Goal: Task Accomplishment & Management: Manage account settings

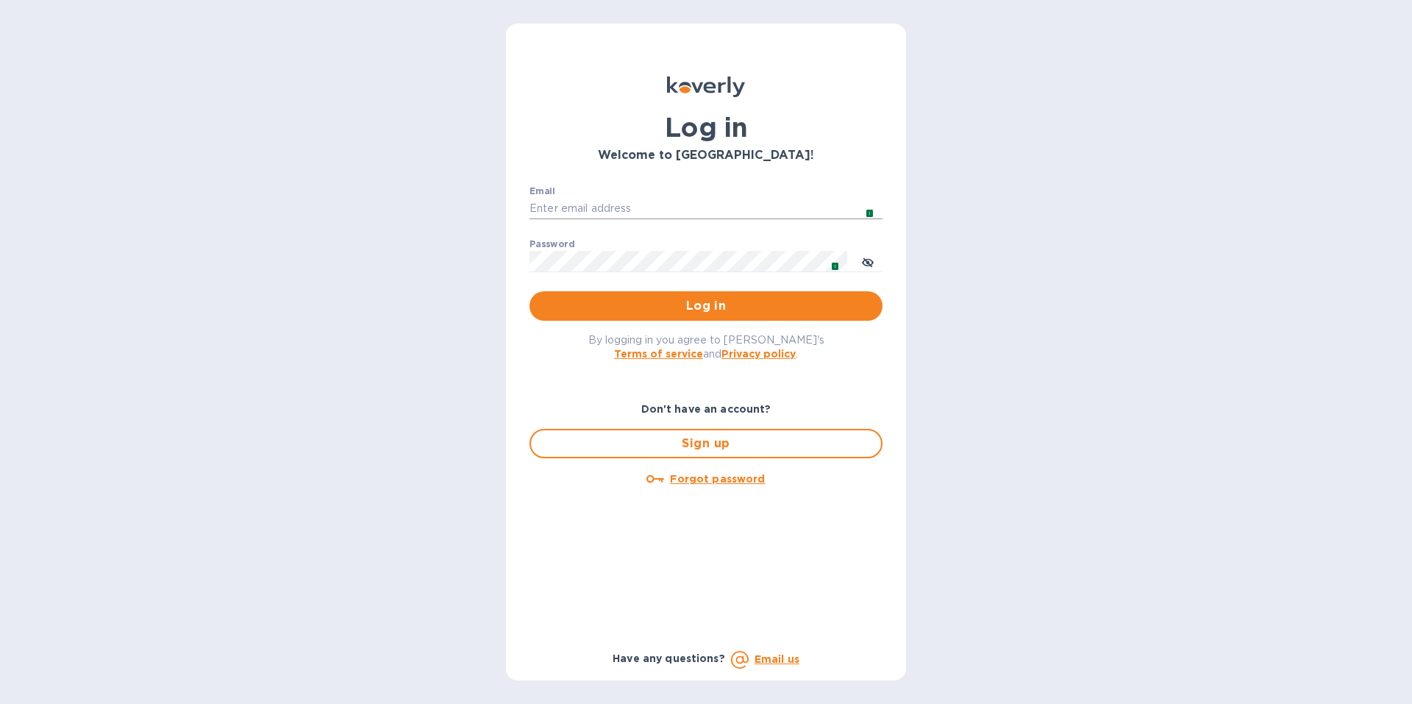
click at [581, 204] on input "Email" at bounding box center [706, 209] width 353 height 22
type input "[EMAIL_ADDRESS][DOMAIN_NAME]"
click at [697, 305] on span "Log in" at bounding box center [706, 306] width 330 height 18
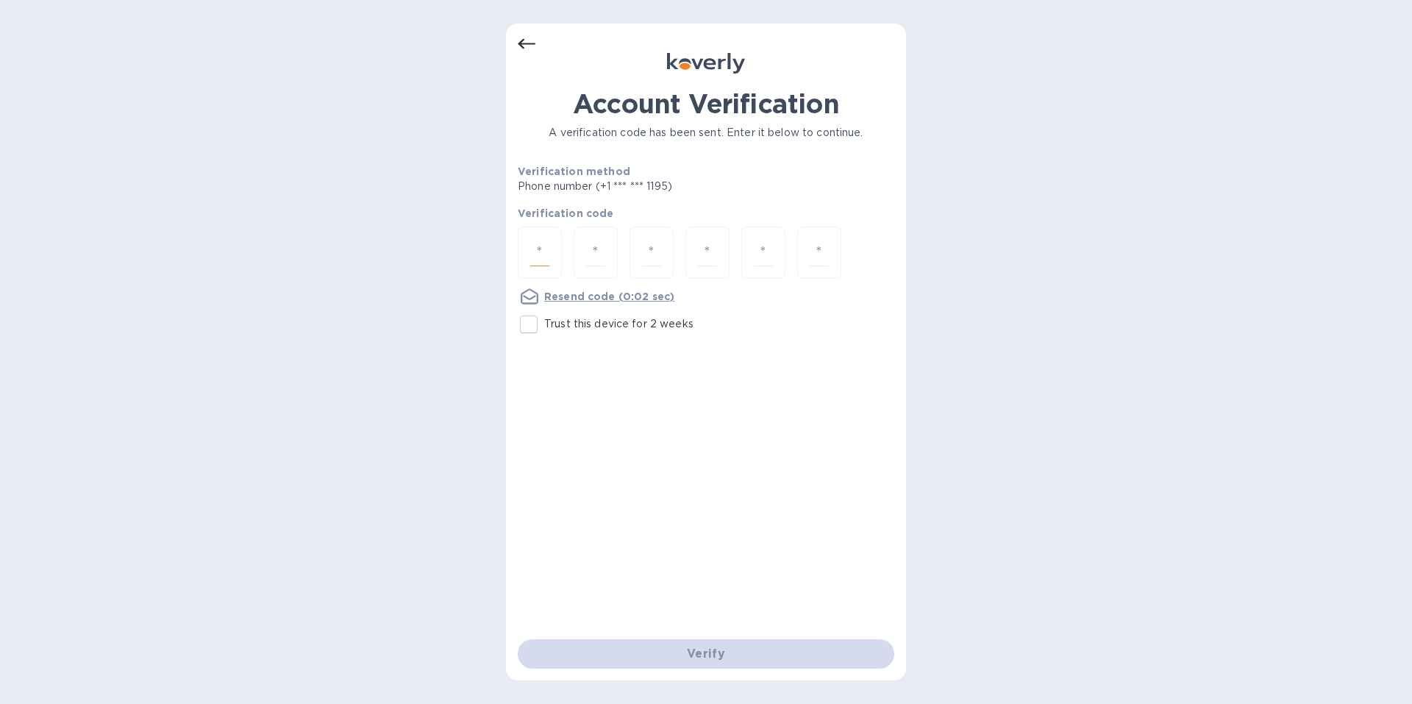
click at [537, 247] on input "number" at bounding box center [539, 252] width 19 height 27
type input "7"
type input "2"
type input "9"
type input "4"
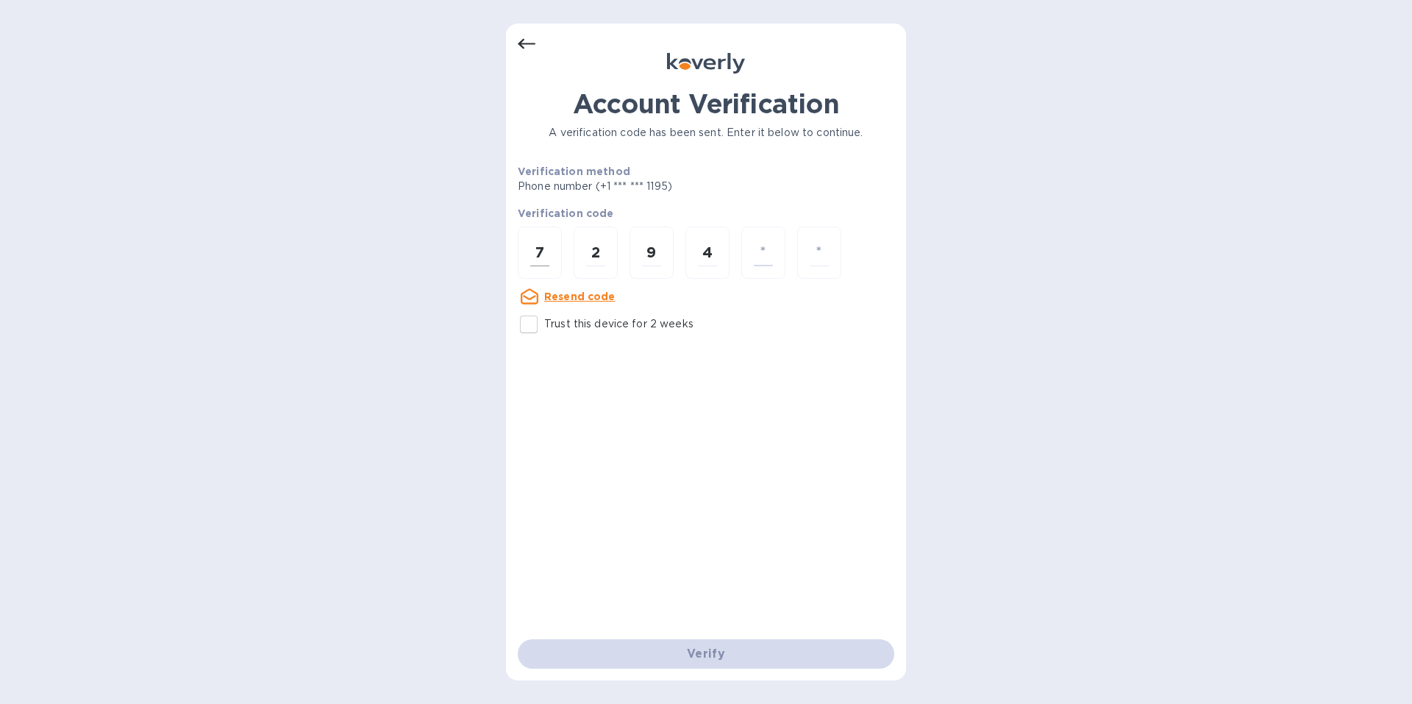
type input "2"
type input "8"
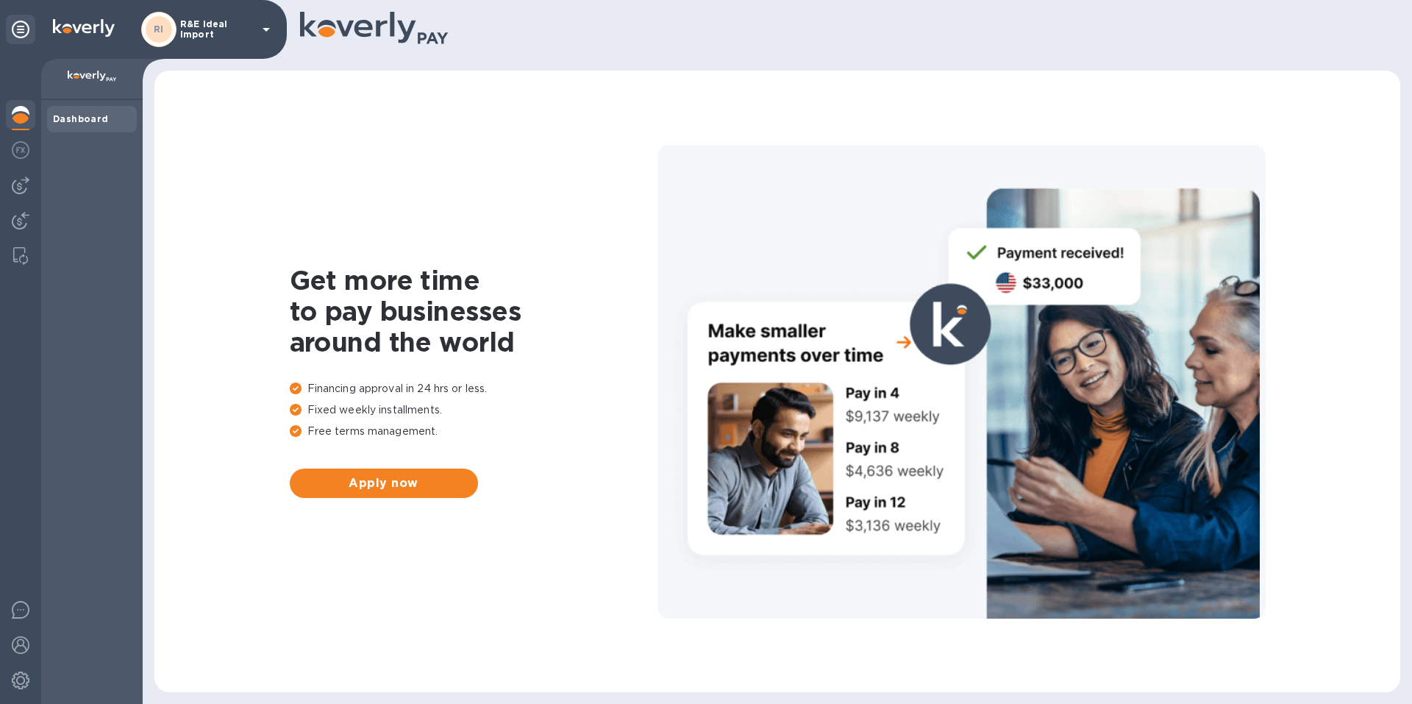
click at [85, 118] on b "Dashboard" at bounding box center [81, 118] width 56 height 11
click at [31, 147] on div at bounding box center [20, 151] width 29 height 32
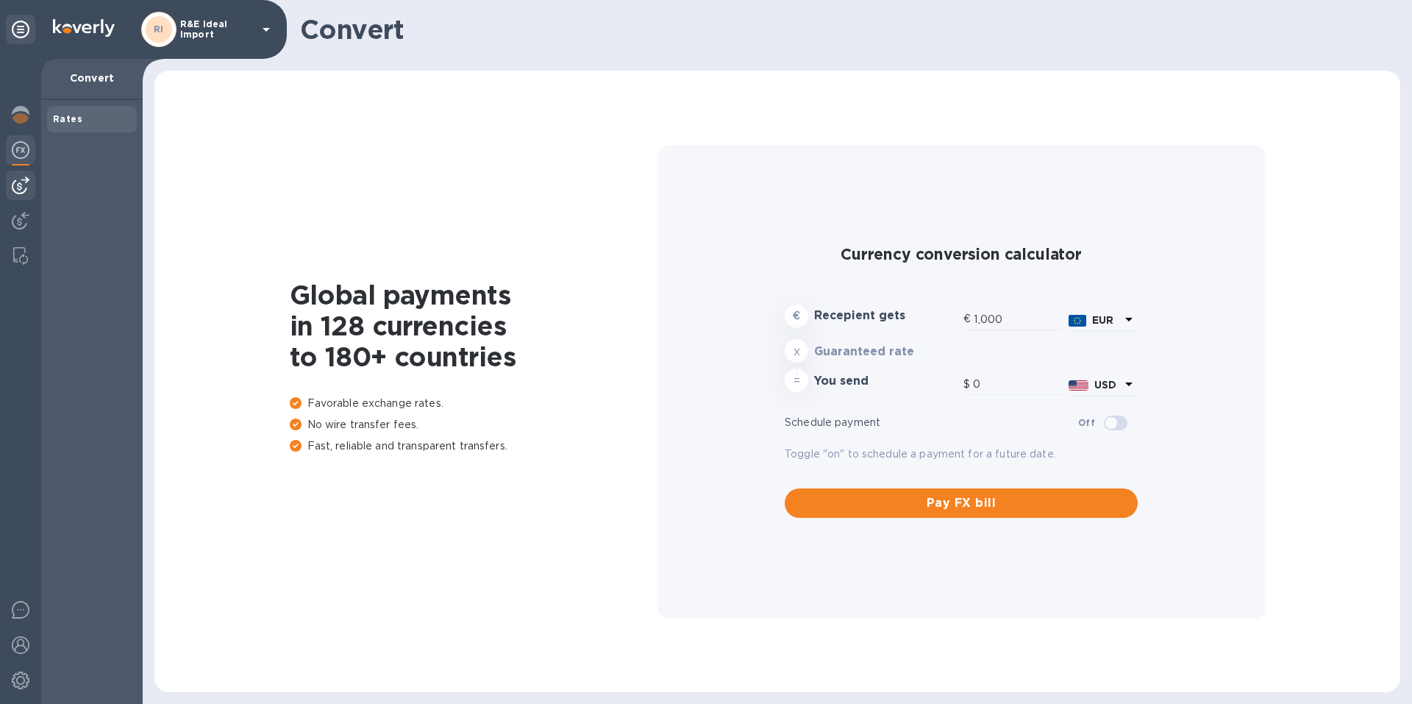
click at [15, 188] on img at bounding box center [21, 186] width 18 height 18
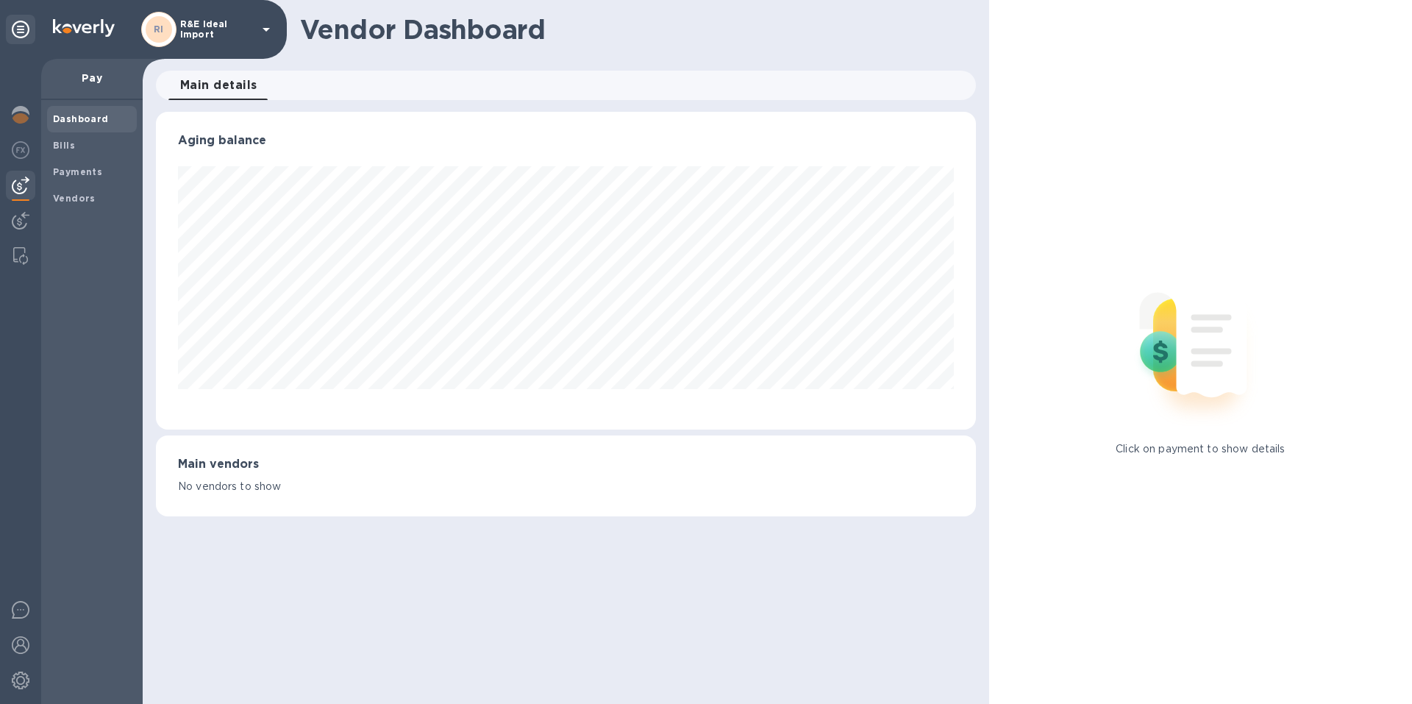
scroll to position [318, 820]
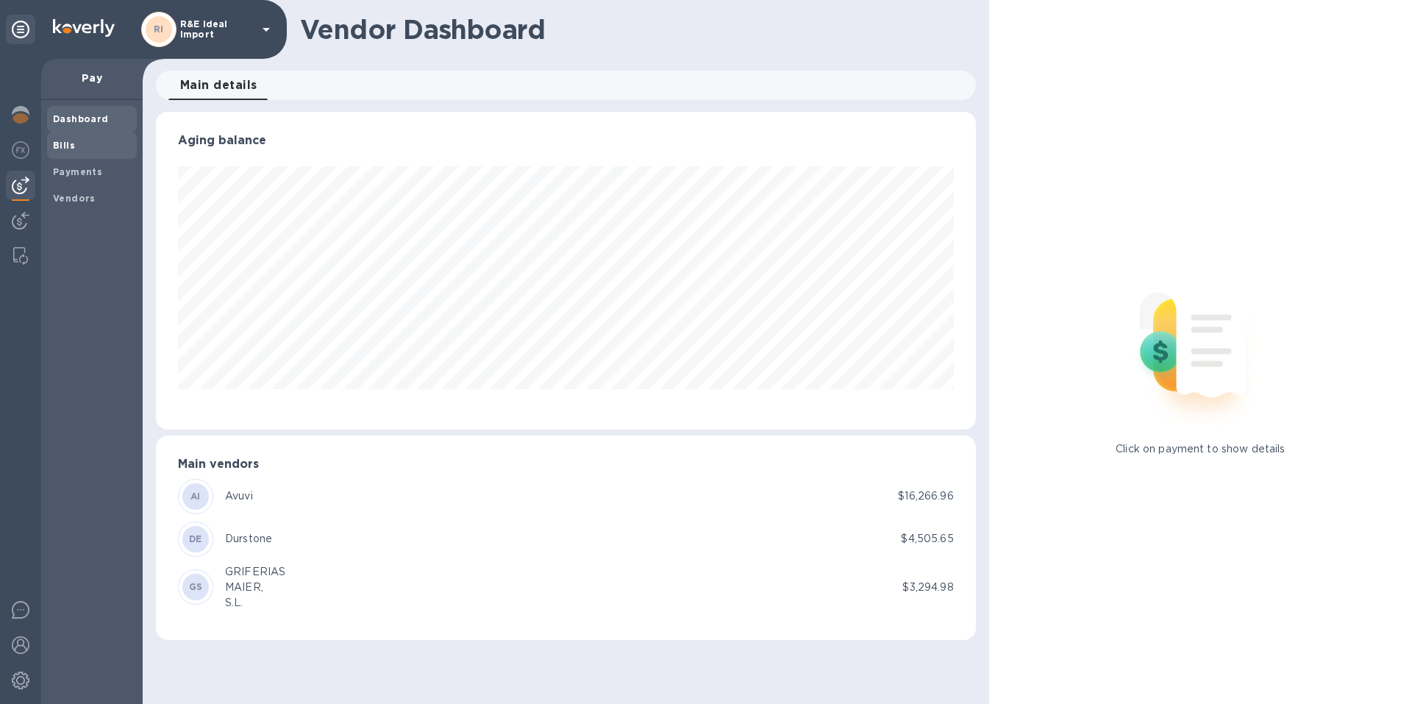
click at [93, 144] on span "Bills" at bounding box center [92, 145] width 78 height 15
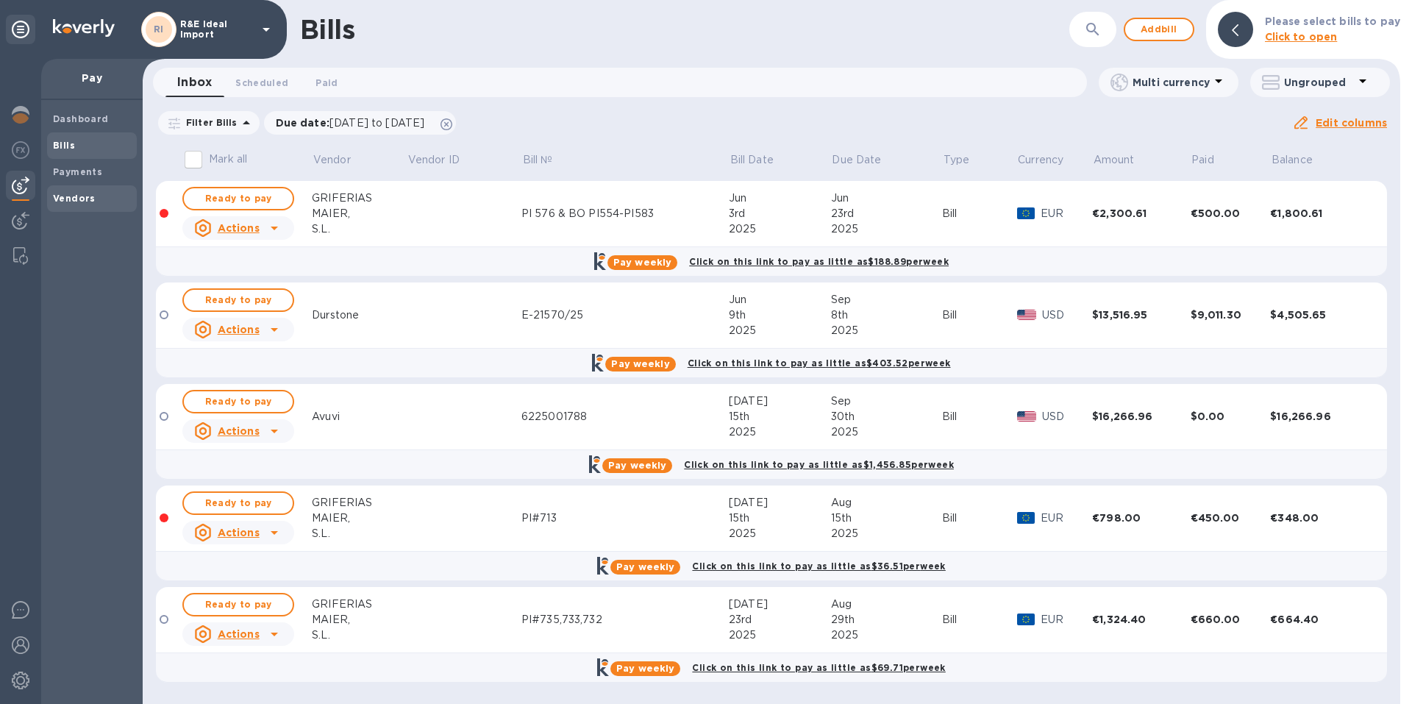
click at [62, 193] on b "Vendors" at bounding box center [74, 198] width 43 height 11
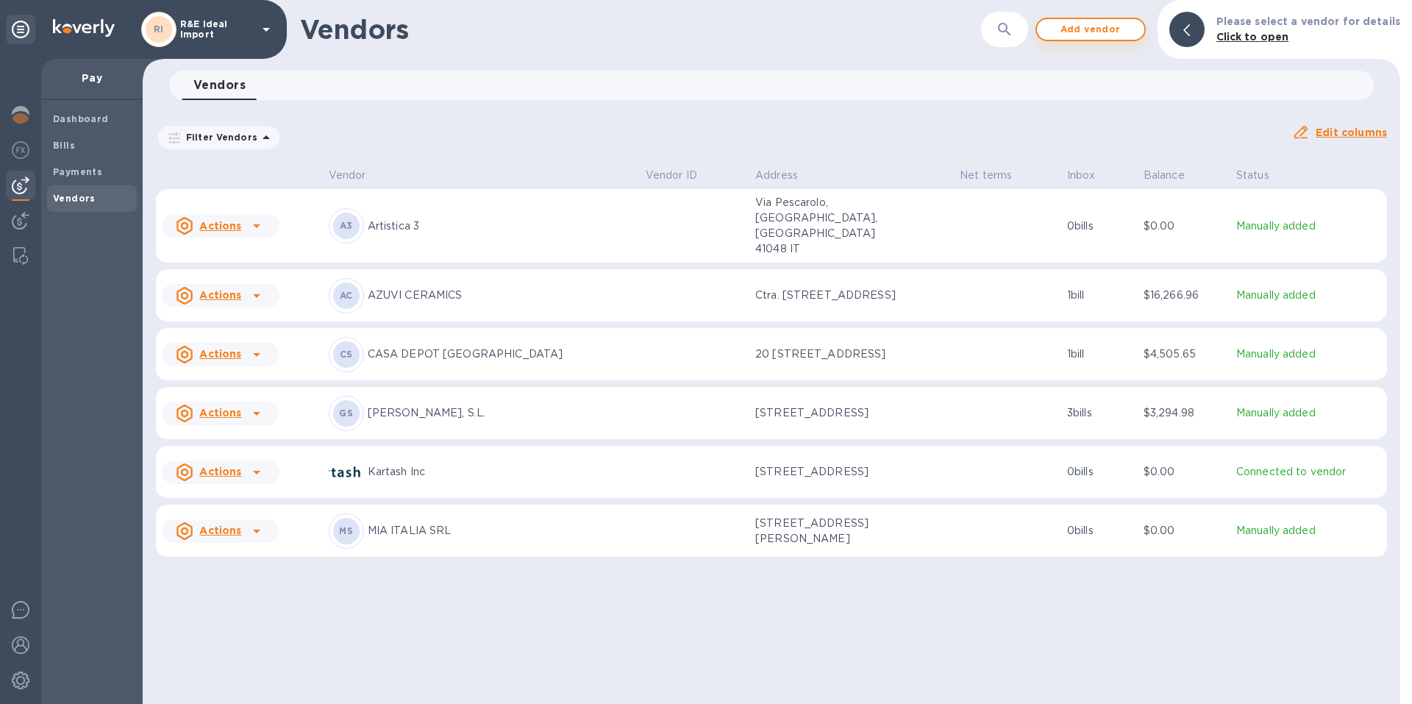
click at [1095, 35] on span "Add vendor" at bounding box center [1091, 30] width 84 height 18
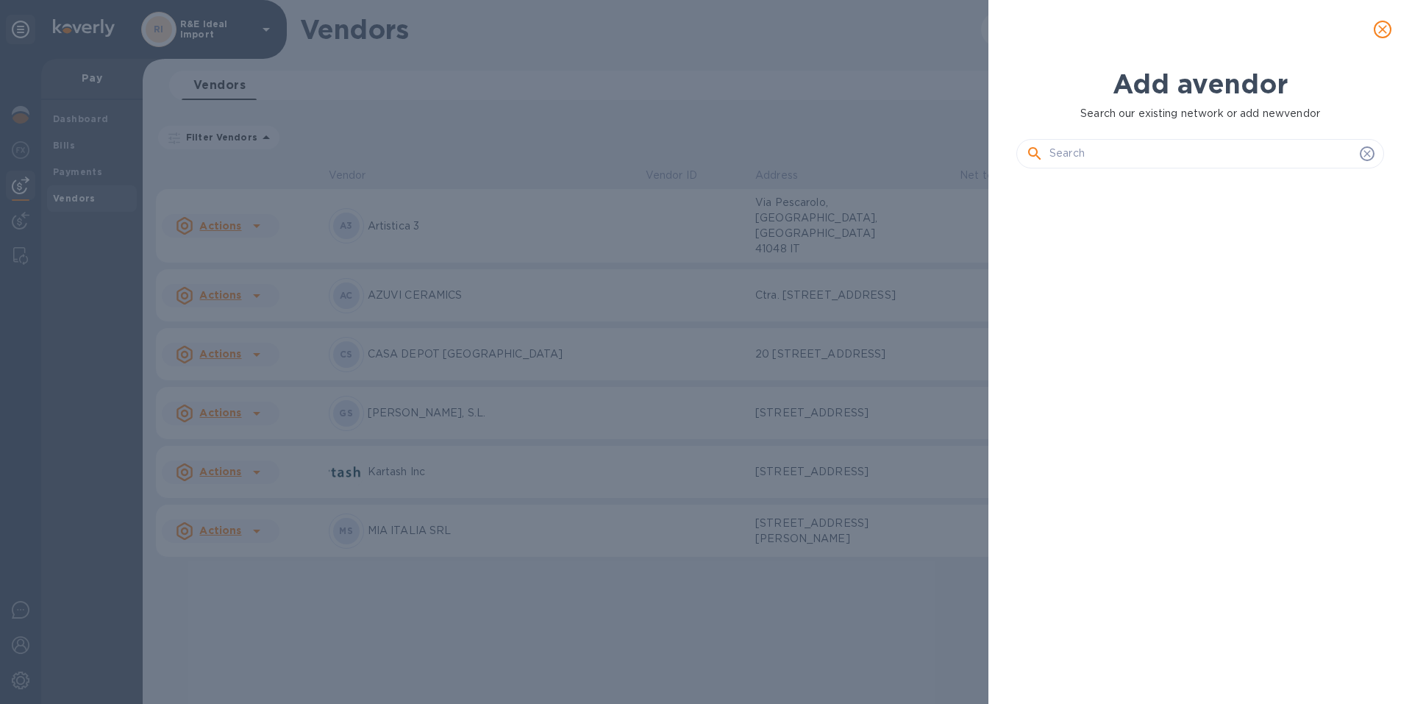
scroll to position [474, 374]
